Goal: Information Seeking & Learning: Find specific fact

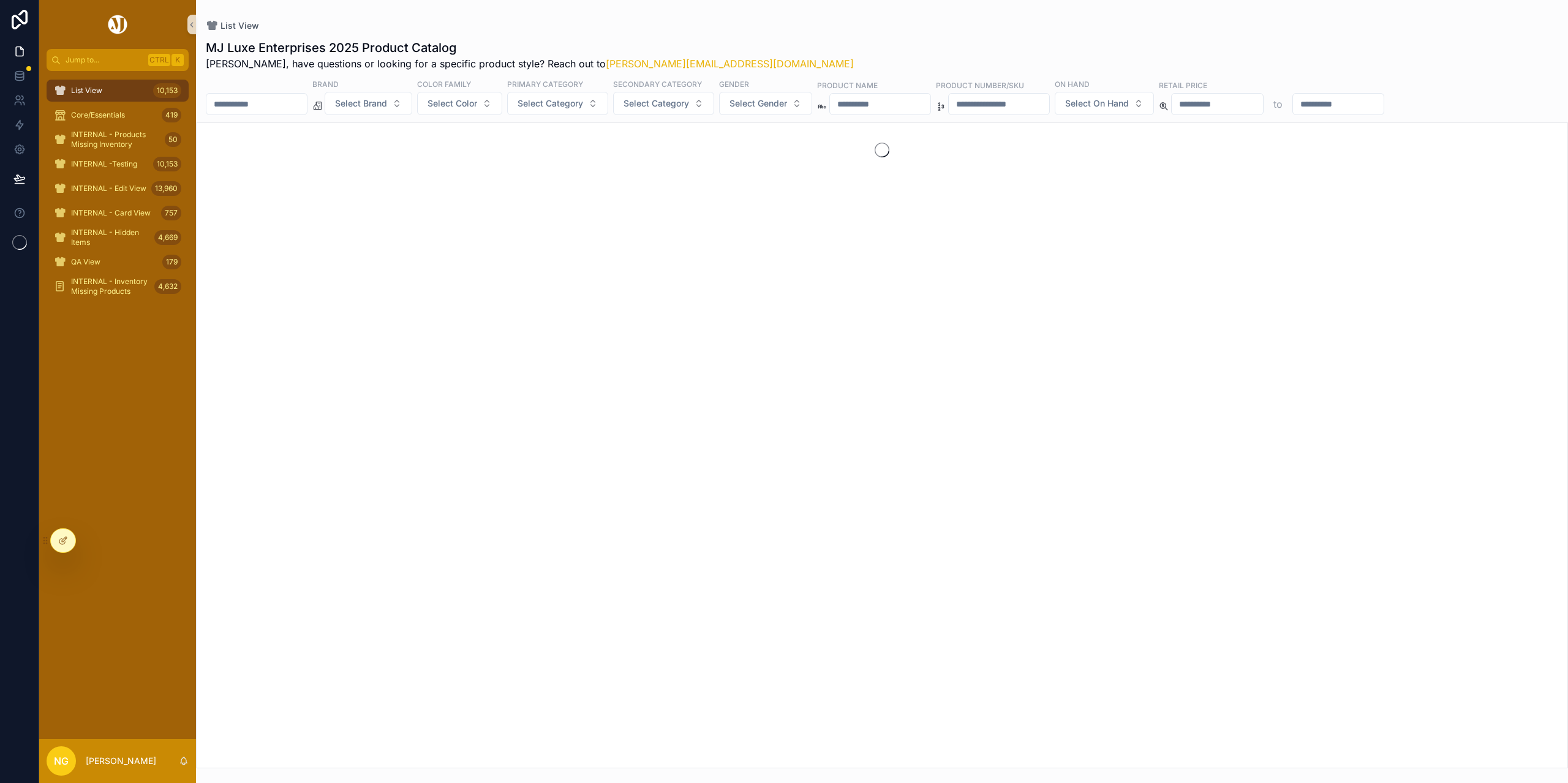
click at [907, 107] on input "scrollable content" at bounding box center [880, 104] width 101 height 17
type input "*******"
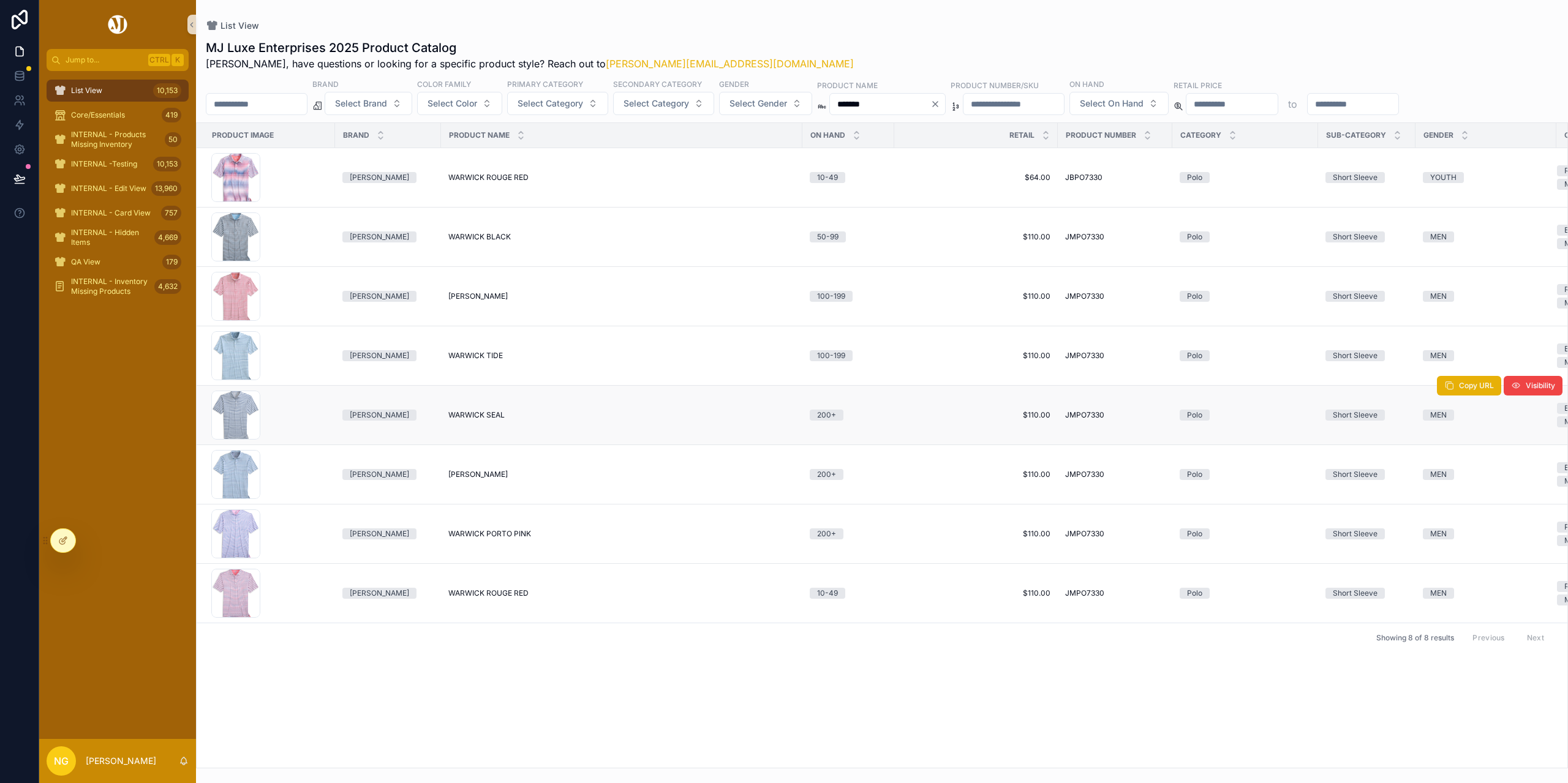
click at [483, 422] on td "WARWICK SEAL WARWICK SEAL" at bounding box center [622, 415] width 362 height 59
click at [494, 416] on span "WARWICK SEAL" at bounding box center [477, 415] width 56 height 10
click at [483, 176] on span "WARWICK ROUGE RED" at bounding box center [488, 177] width 80 height 10
click at [515, 593] on span "WARWICK ROUGE RED" at bounding box center [488, 593] width 80 height 10
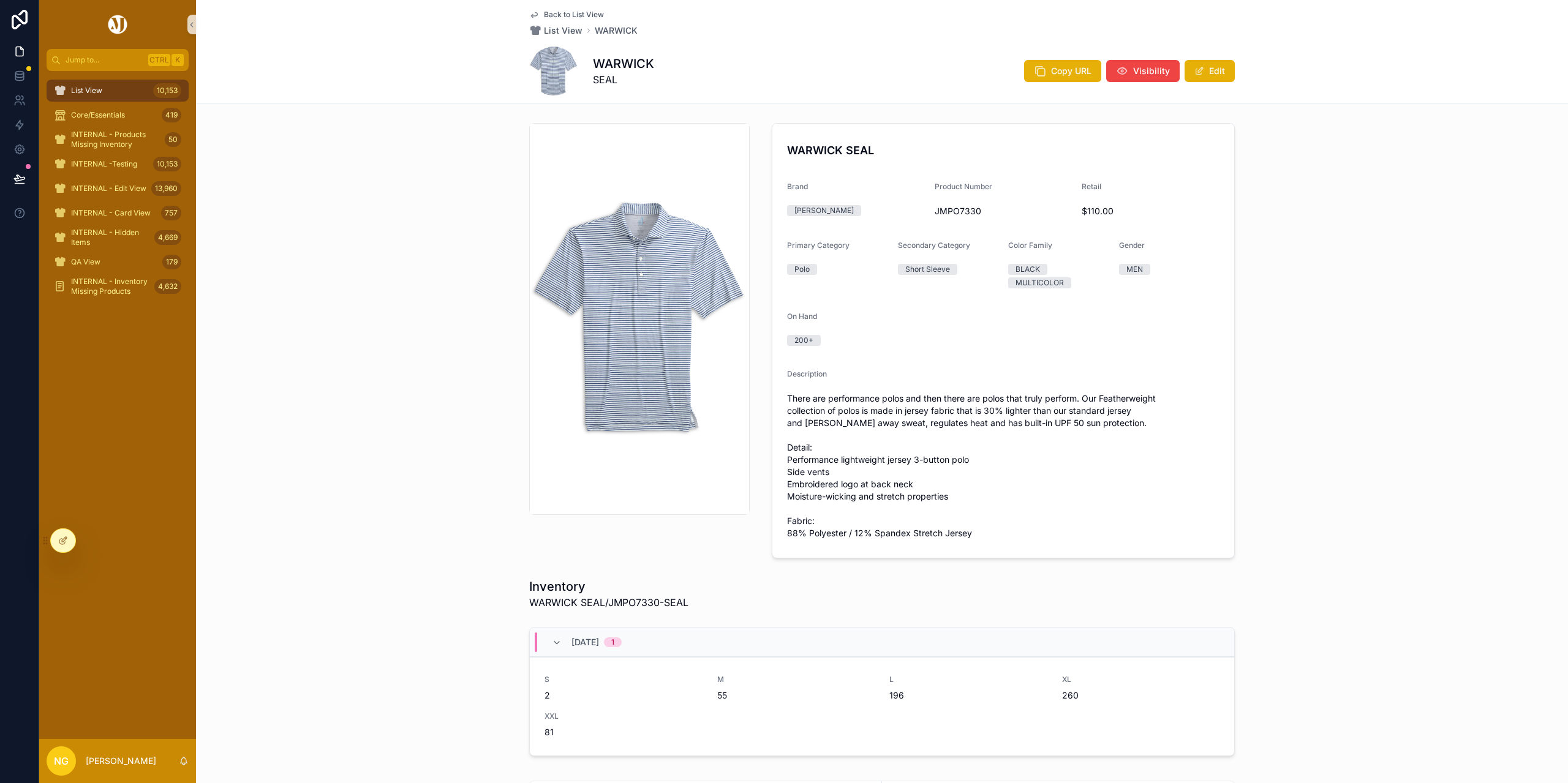
click at [957, 209] on span "JMPO7330" at bounding box center [1004, 211] width 138 height 12
copy span "JMPO7330"
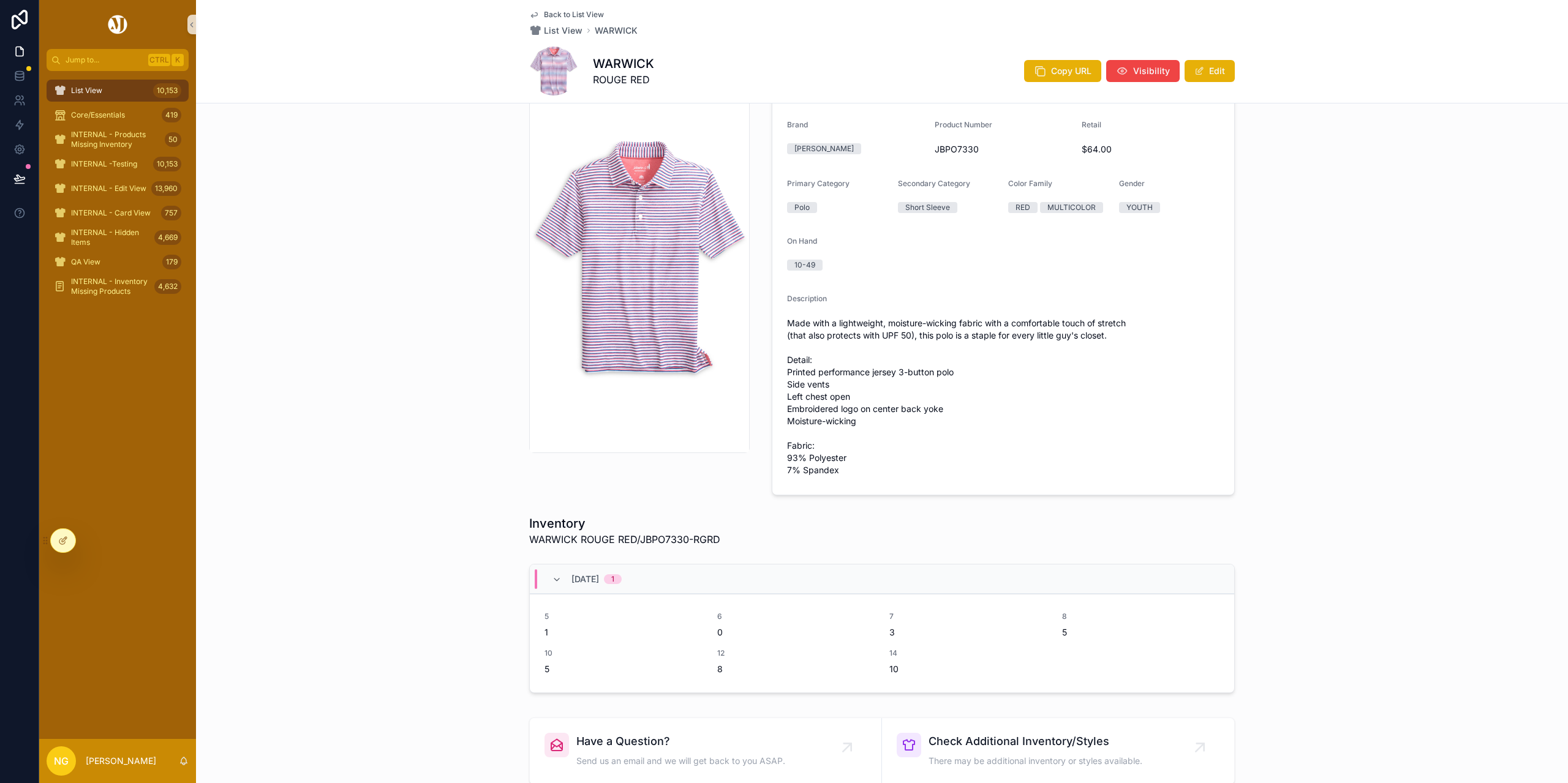
scroll to position [61, 0]
